Goal: Task Accomplishment & Management: Use online tool/utility

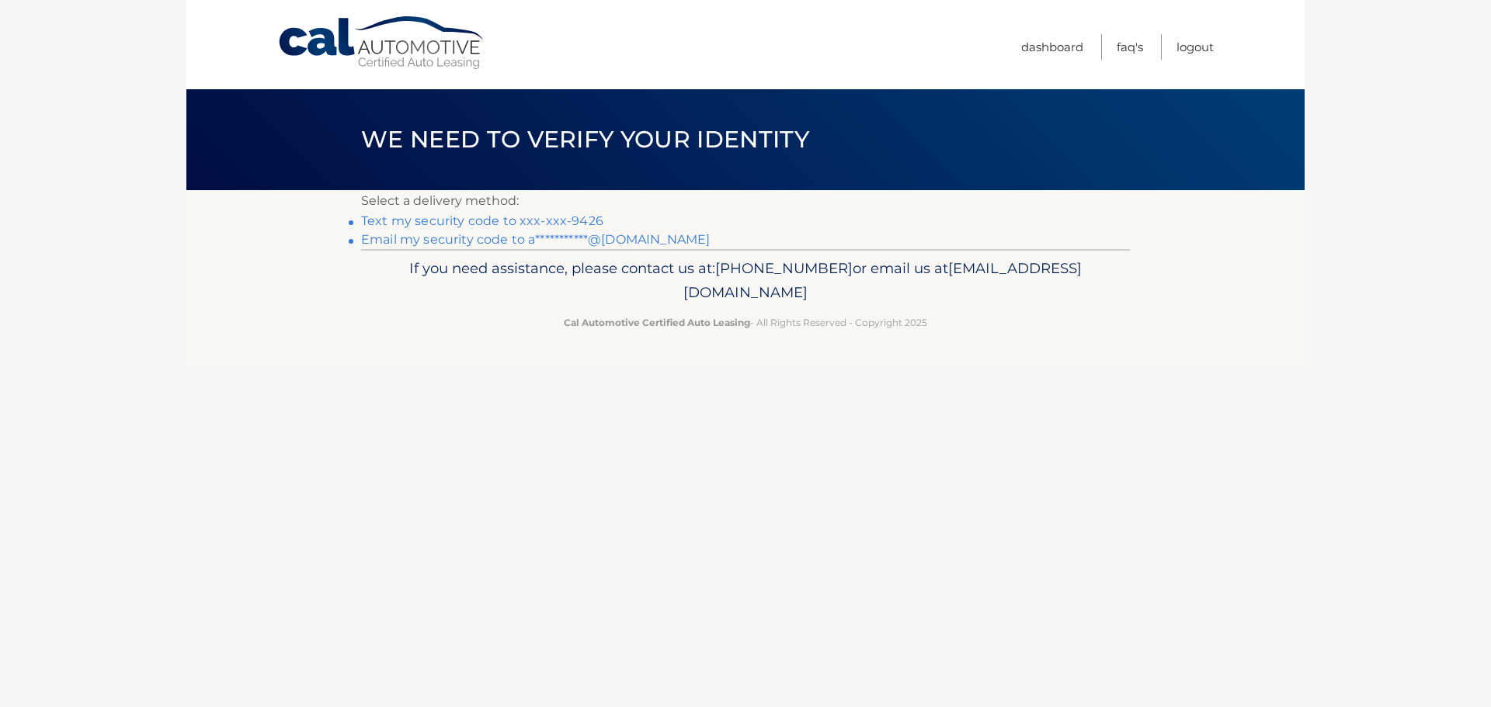
click at [574, 220] on link "Text my security code to xxx-xxx-9426" at bounding box center [482, 220] width 242 height 15
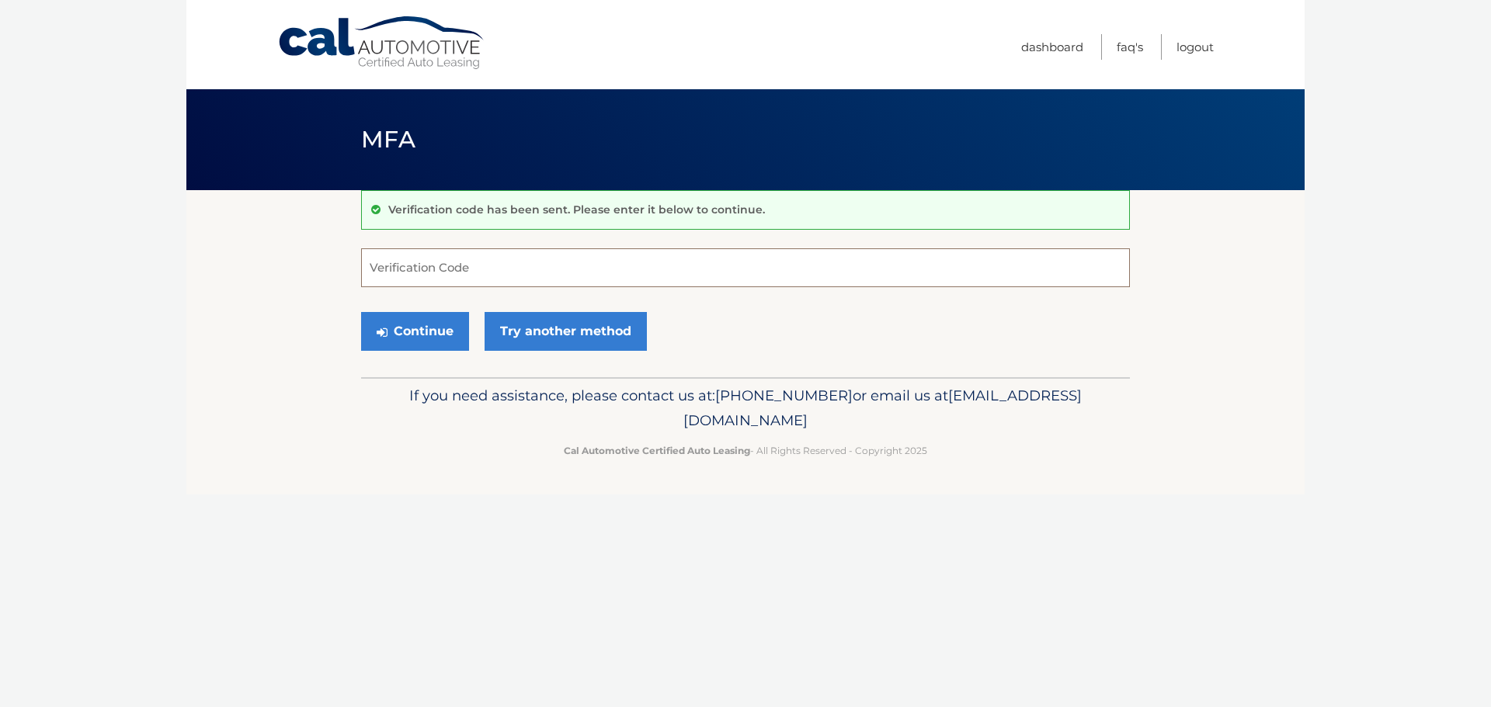
click at [460, 272] on input "Verification Code" at bounding box center [745, 267] width 769 height 39
type input "623254"
click at [361, 312] on button "Continue" at bounding box center [415, 331] width 108 height 39
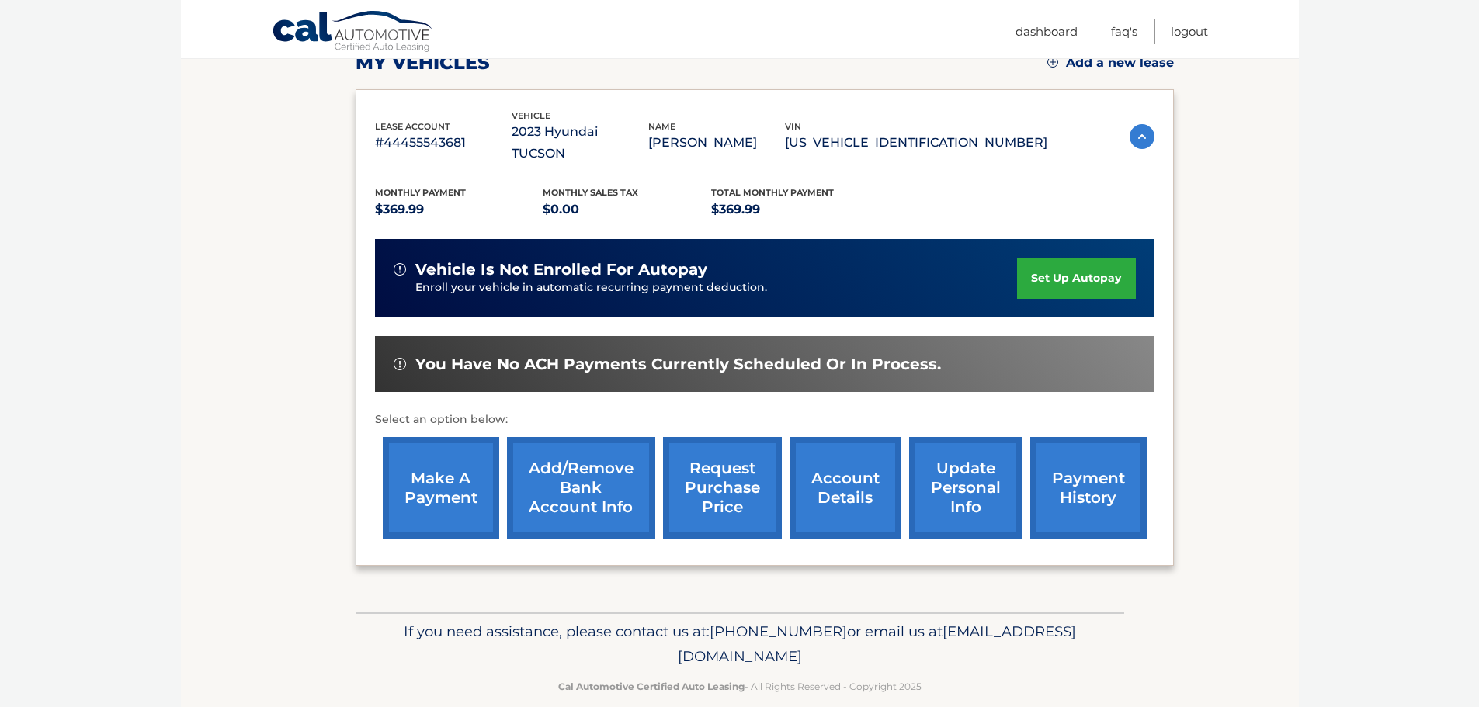
scroll to position [234, 0]
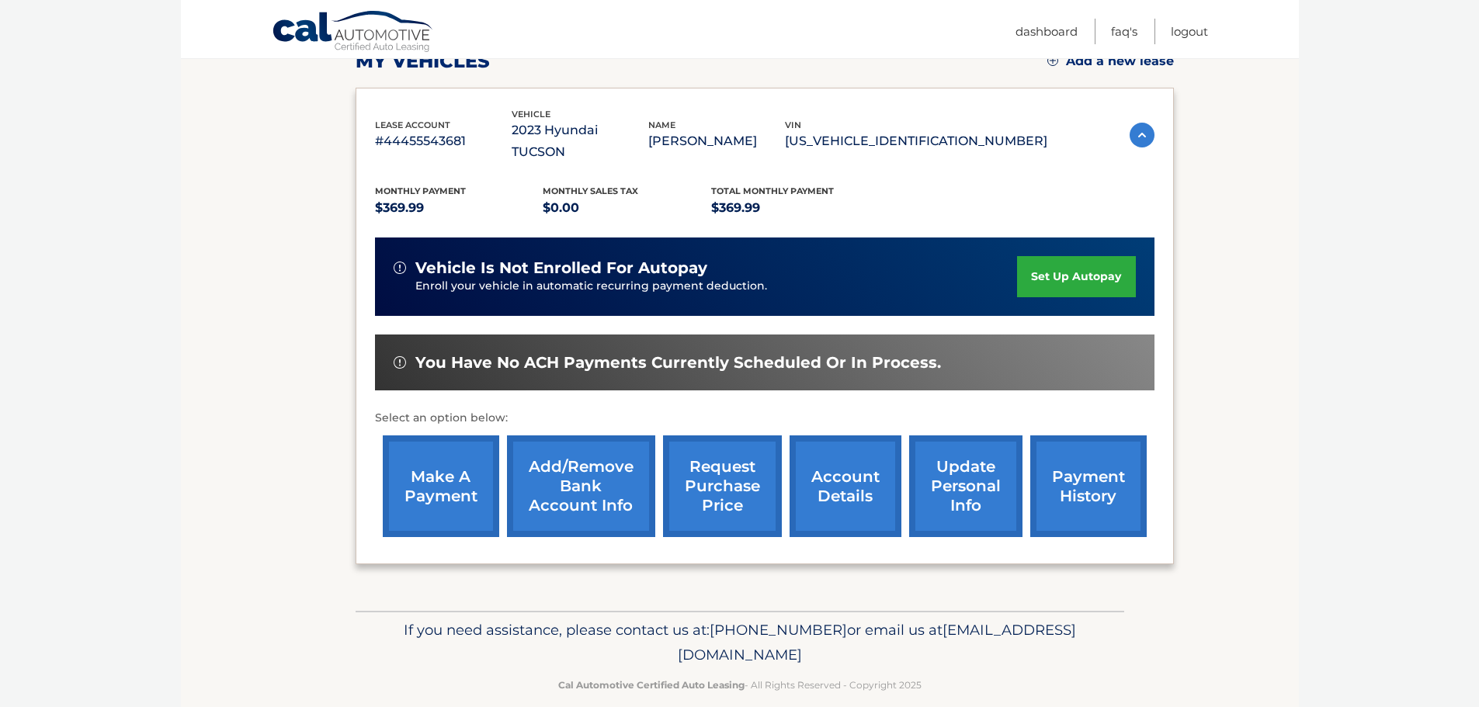
click at [443, 450] on link "make a payment" at bounding box center [441, 487] width 116 height 102
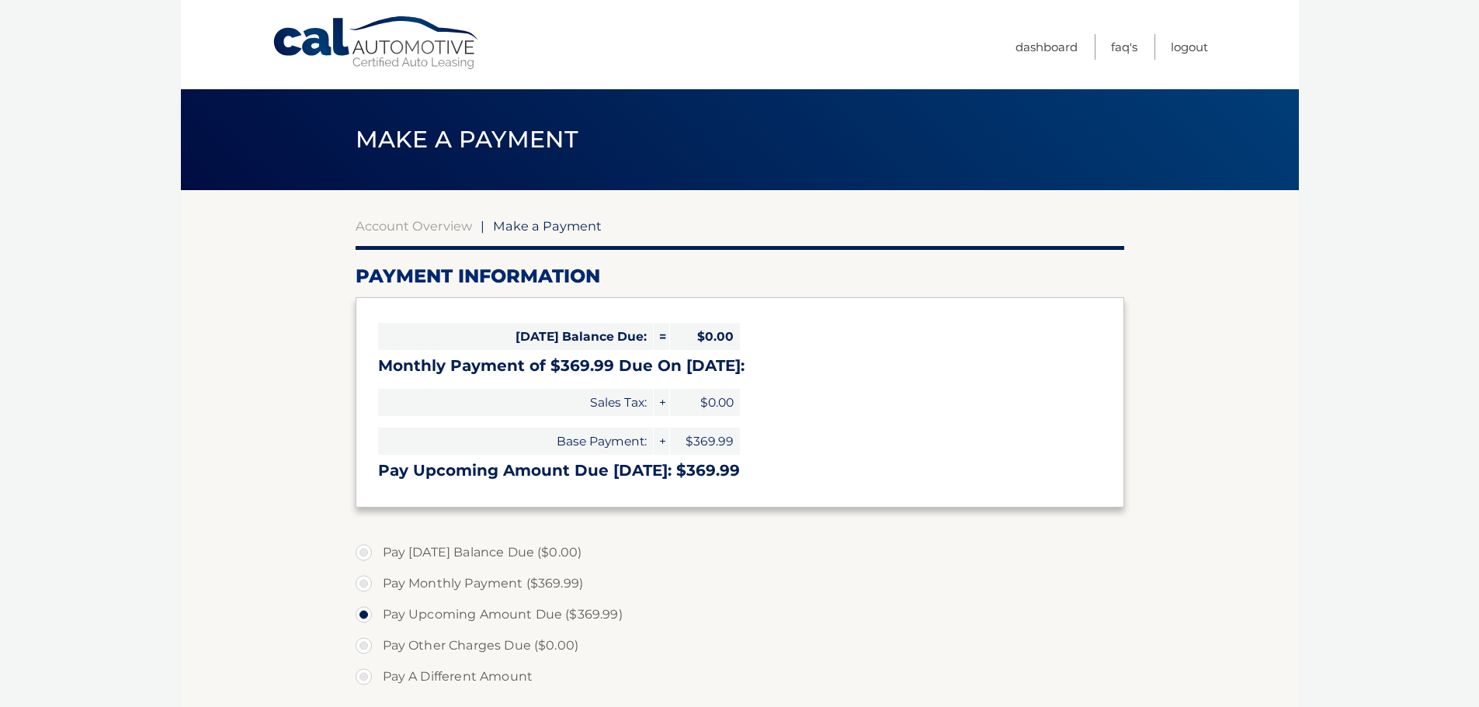
select select "ZWIwYmJlM2EtYTdkMC00NDdlLWFiNjEtOTE4MWUwZTczNTBk"
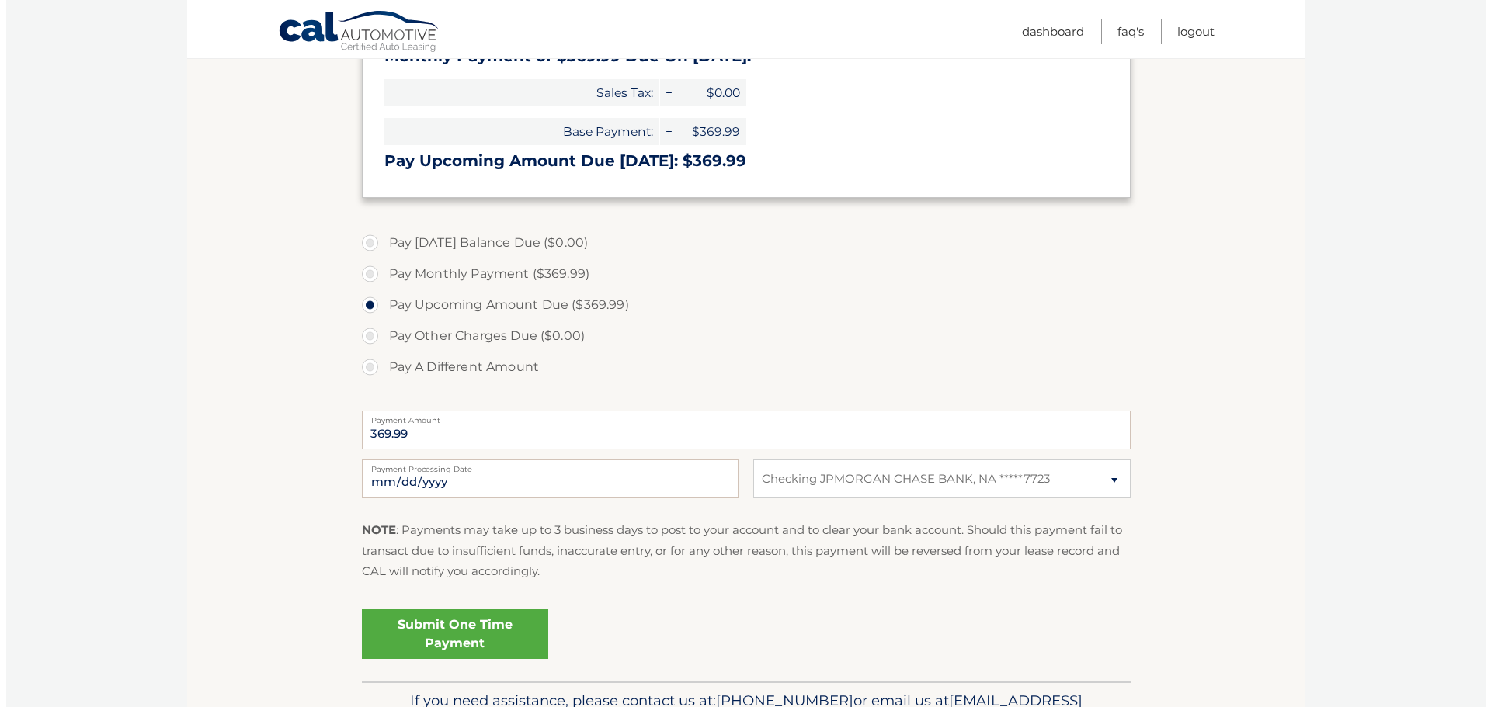
scroll to position [311, 0]
click at [446, 623] on link "Submit One Time Payment" at bounding box center [449, 634] width 186 height 50
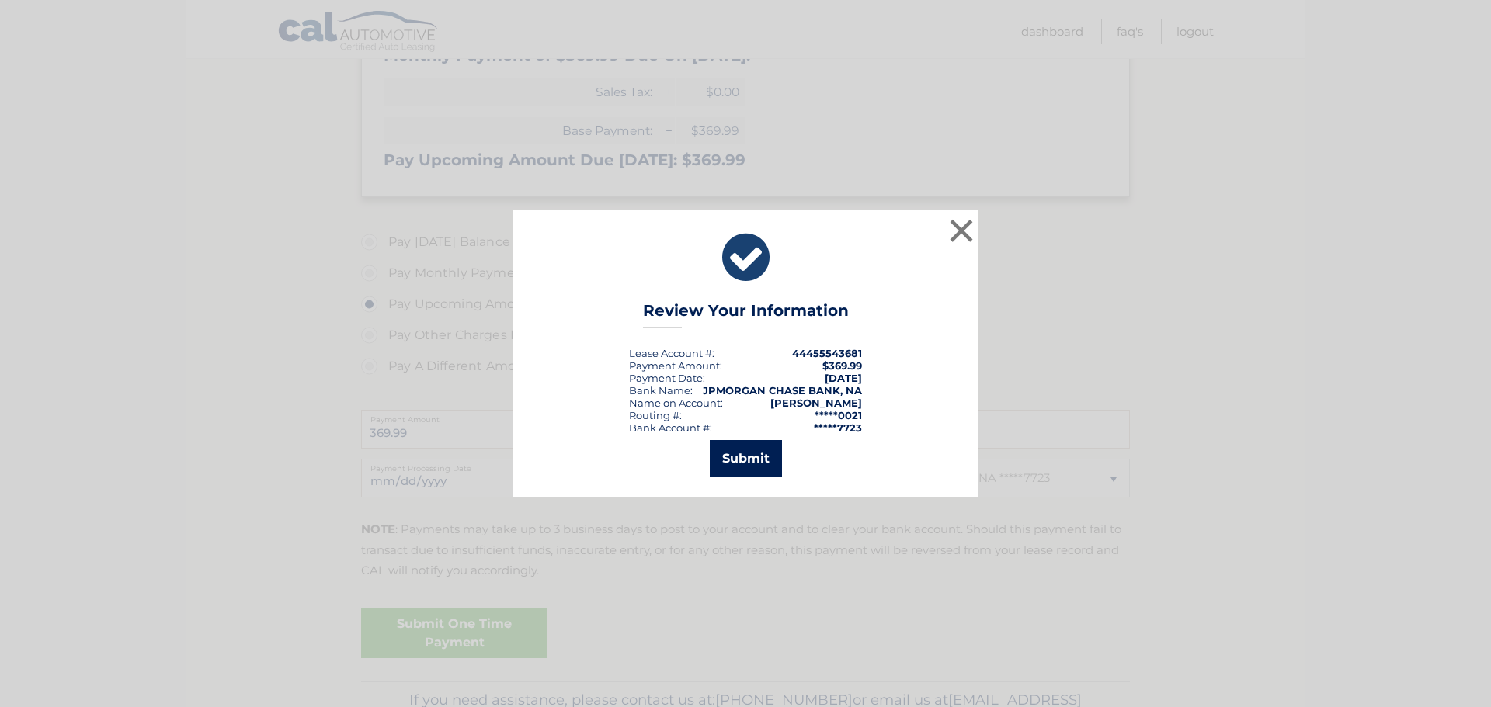
click at [760, 457] on button "Submit" at bounding box center [746, 458] width 72 height 37
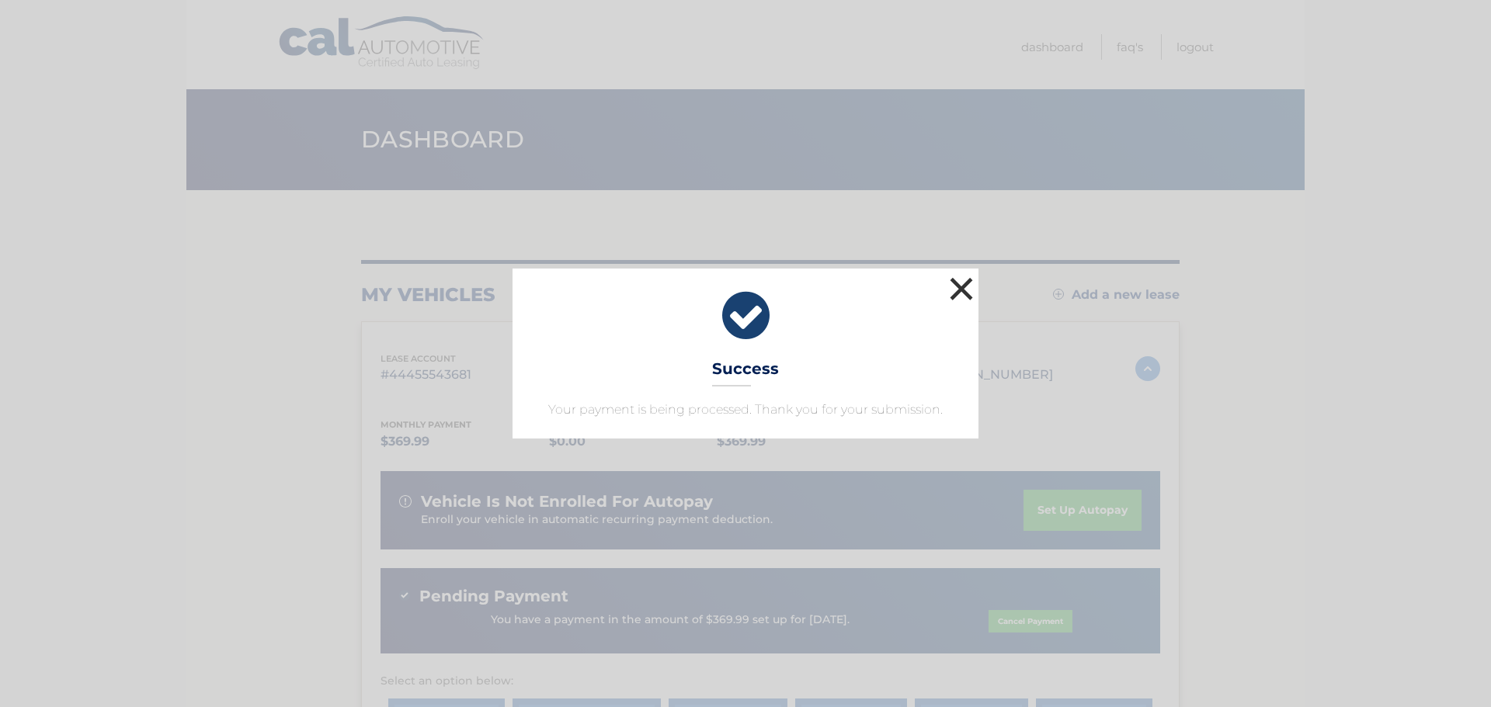
click at [968, 293] on button "×" at bounding box center [961, 288] width 31 height 31
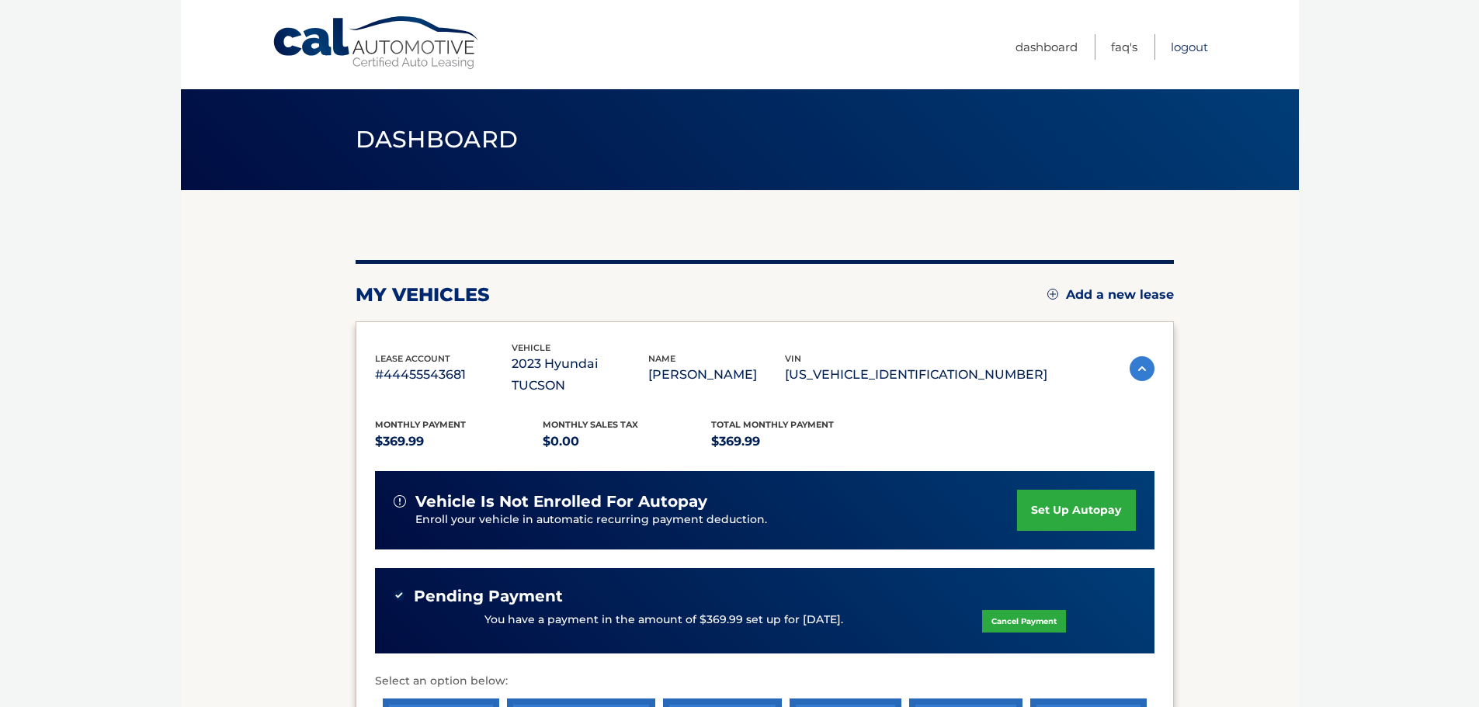
click at [1183, 55] on link "Logout" at bounding box center [1189, 47] width 37 height 26
